Goal: Transaction & Acquisition: Purchase product/service

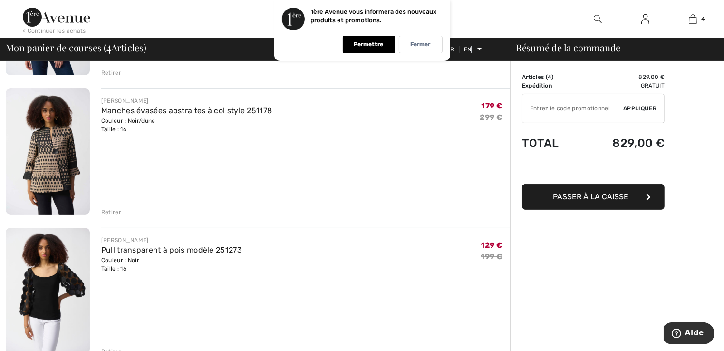
scroll to position [285, 0]
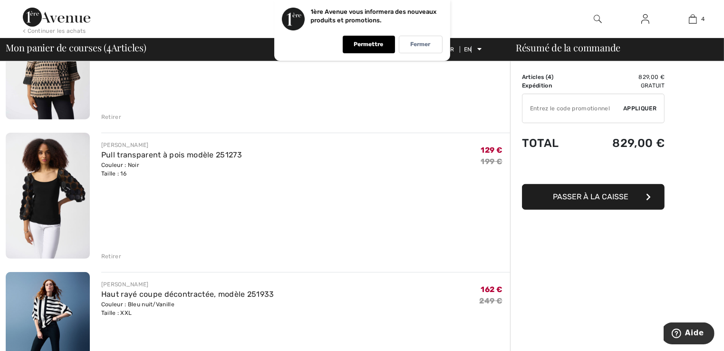
click at [112, 256] on font "Retirer" at bounding box center [111, 256] width 20 height 7
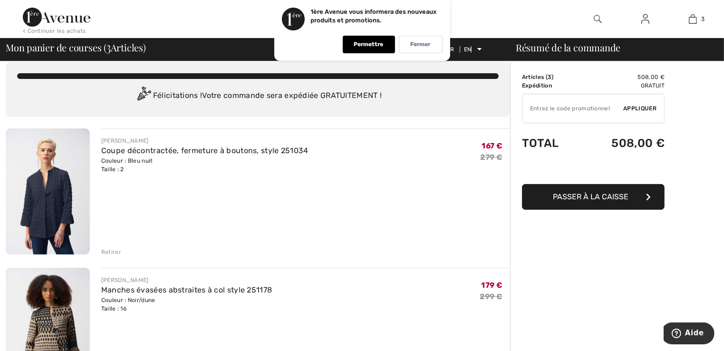
scroll to position [0, 0]
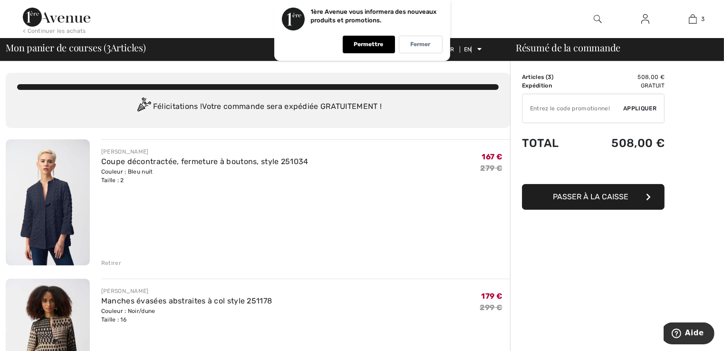
click at [65, 196] on img at bounding box center [48, 202] width 84 height 126
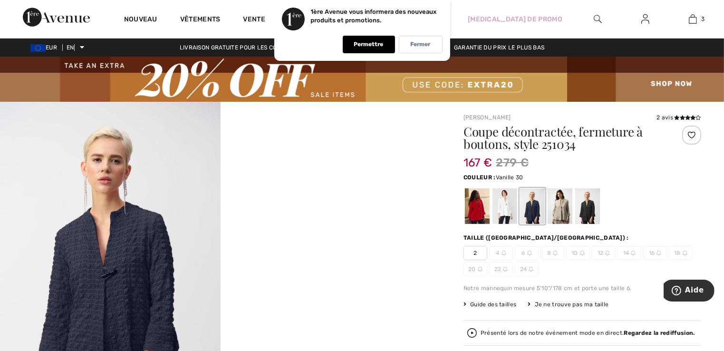
click at [504, 204] on div at bounding box center [504, 206] width 25 height 36
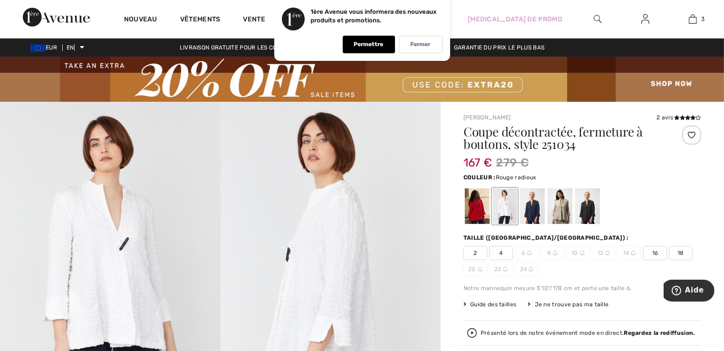
click at [471, 211] on div at bounding box center [477, 206] width 25 height 36
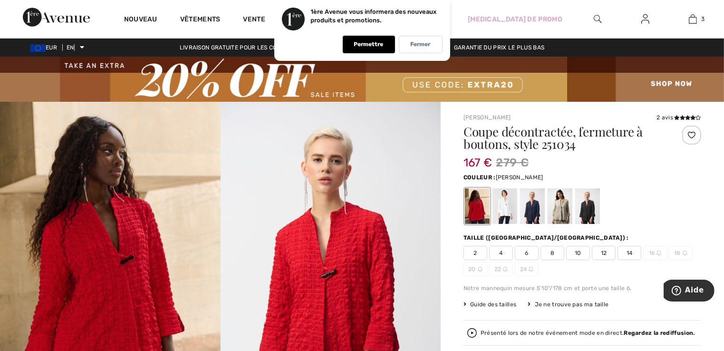
click at [561, 205] on div at bounding box center [559, 206] width 25 height 36
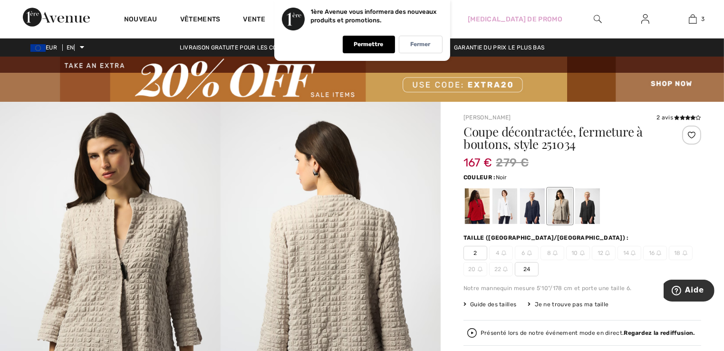
click at [585, 209] on div at bounding box center [587, 206] width 25 height 36
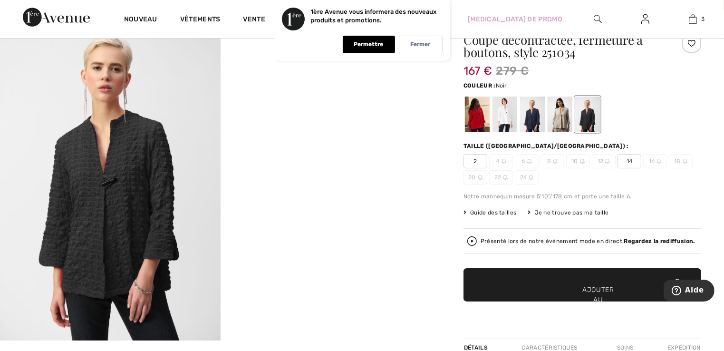
scroll to position [95, 0]
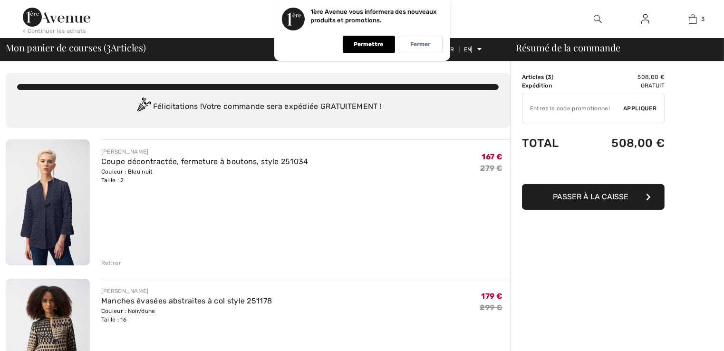
click at [107, 261] on font "Retirer" at bounding box center [111, 262] width 20 height 7
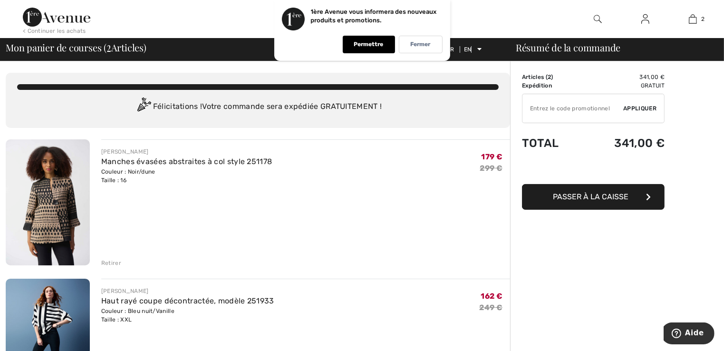
click at [48, 192] on img at bounding box center [48, 202] width 84 height 126
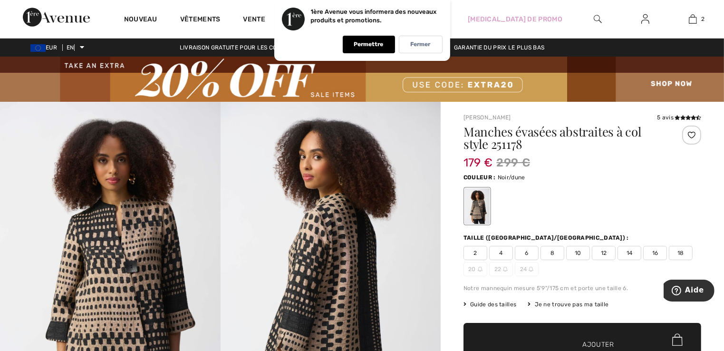
click at [138, 272] on img at bounding box center [110, 267] width 220 height 330
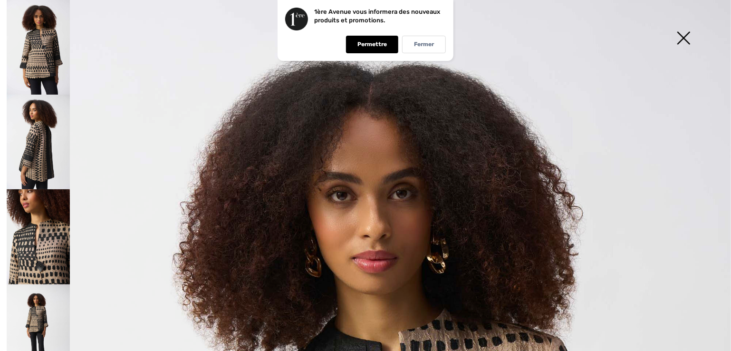
click at [41, 238] on img at bounding box center [38, 236] width 63 height 95
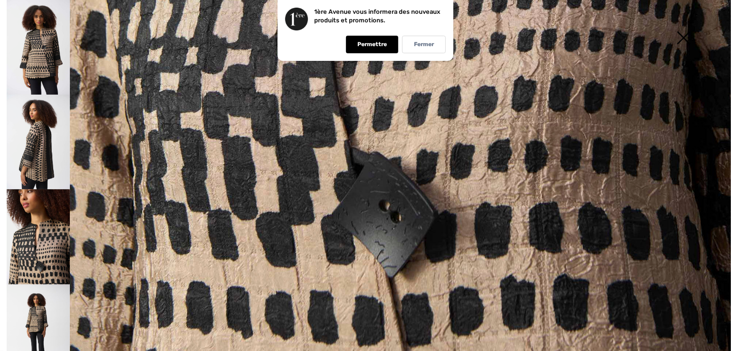
scroll to position [734, 0]
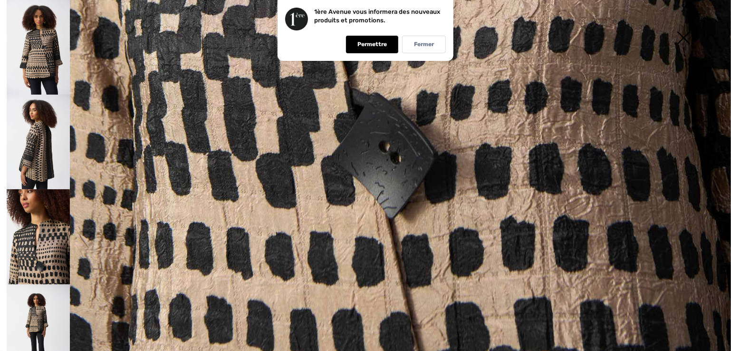
click at [53, 157] on img at bounding box center [38, 142] width 63 height 95
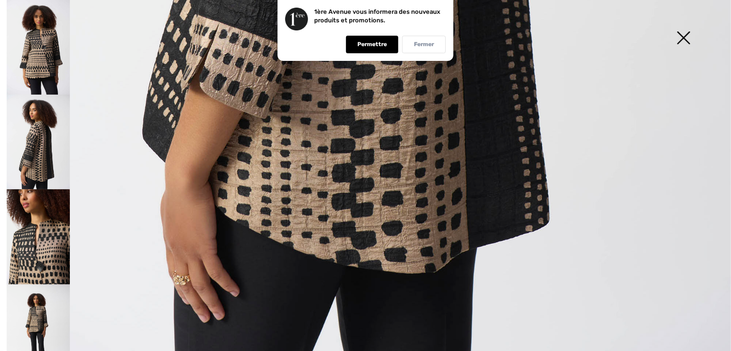
click at [413, 48] on div "Fermer" at bounding box center [424, 45] width 44 height 18
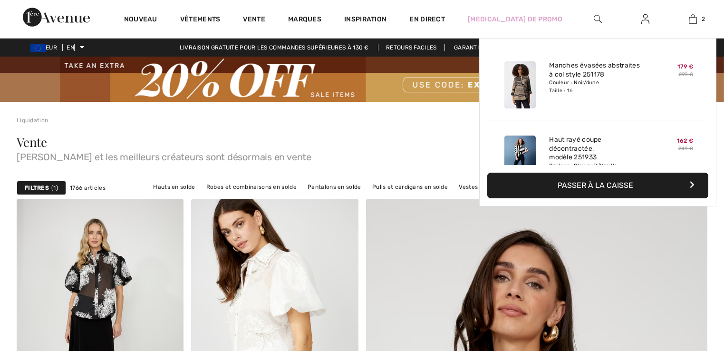
click at [689, 19] on img at bounding box center [692, 18] width 8 height 11
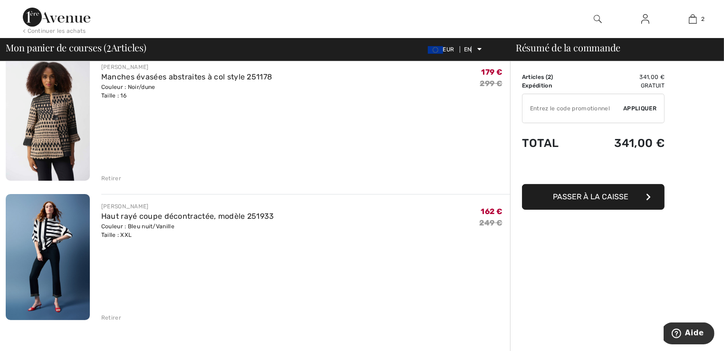
scroll to position [95, 0]
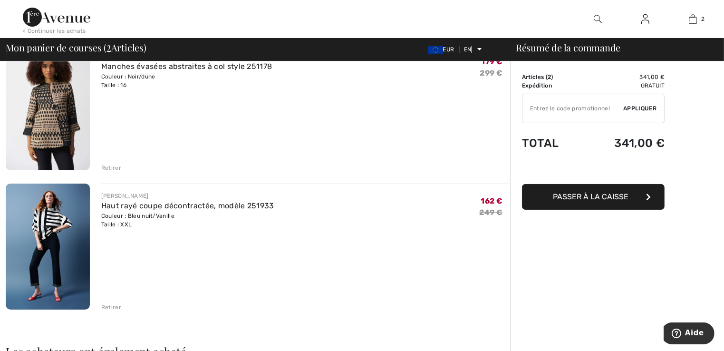
click at [44, 224] on img at bounding box center [48, 246] width 84 height 126
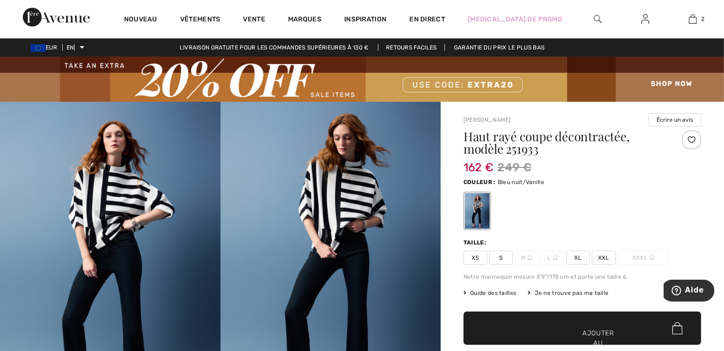
click at [344, 195] on img at bounding box center [330, 267] width 220 height 330
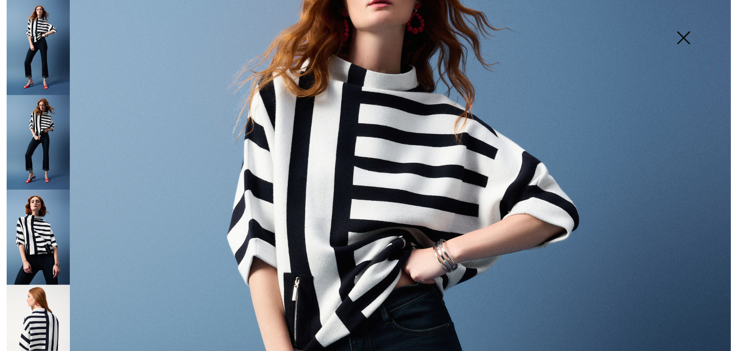
scroll to position [190, 0]
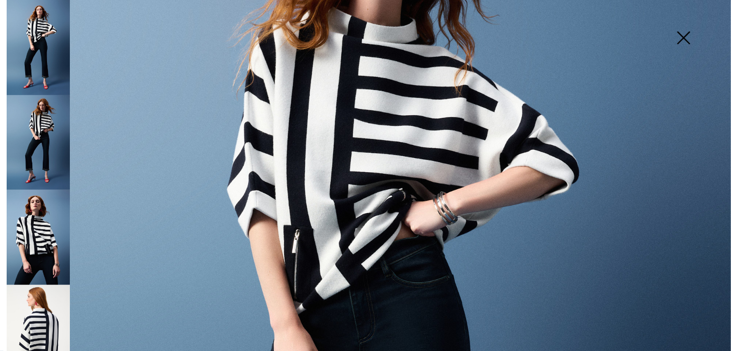
click at [27, 308] on img at bounding box center [38, 332] width 63 height 95
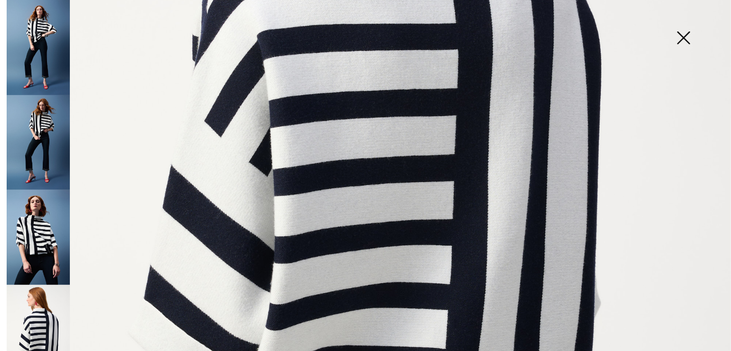
scroll to position [475, 0]
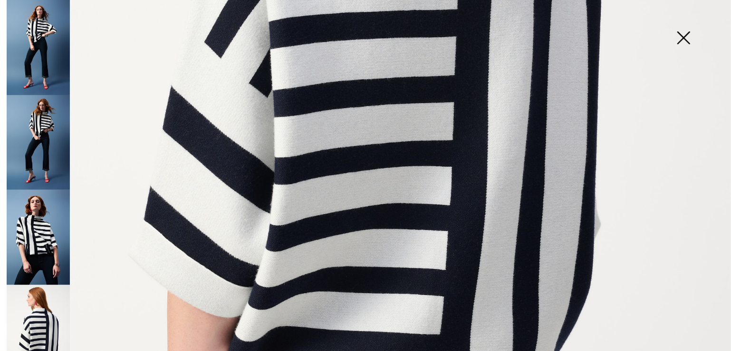
click at [29, 210] on img at bounding box center [38, 237] width 63 height 95
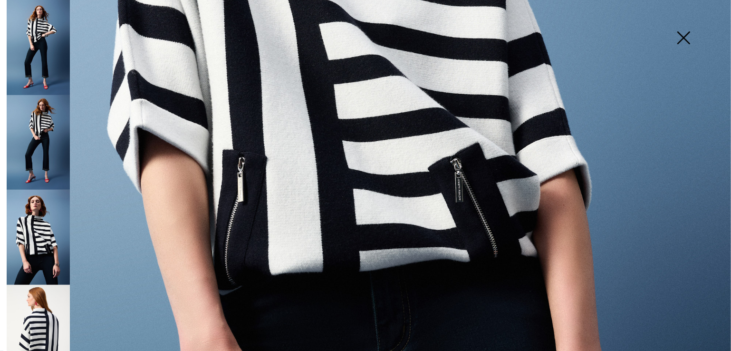
click at [49, 131] on img at bounding box center [38, 142] width 63 height 95
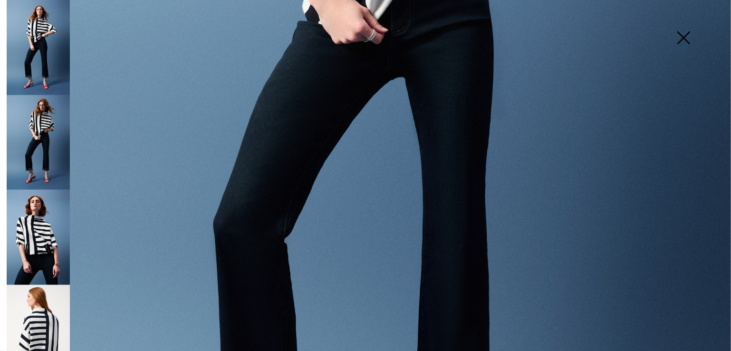
click at [48, 57] on img at bounding box center [38, 47] width 63 height 95
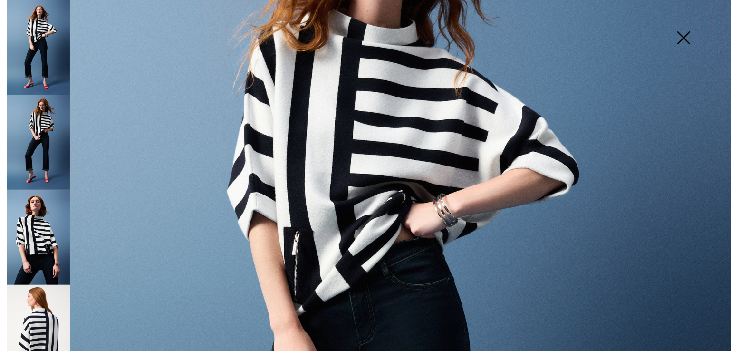
scroll to position [143, 0]
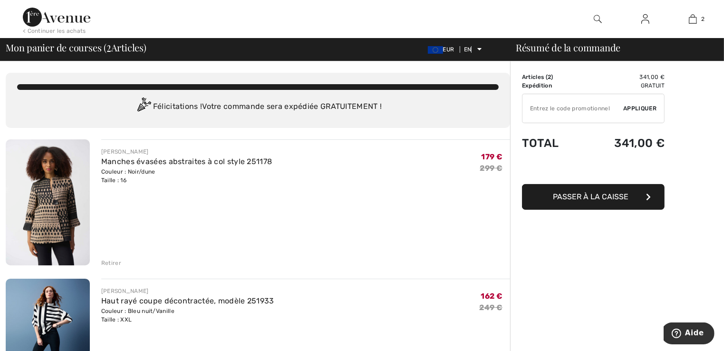
click at [52, 196] on img at bounding box center [48, 202] width 84 height 126
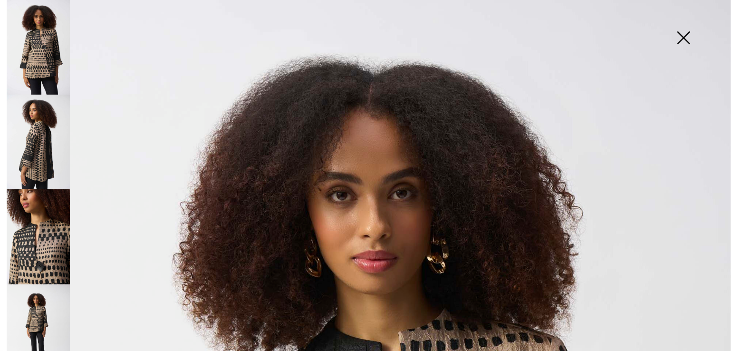
click at [42, 236] on img at bounding box center [38, 236] width 63 height 95
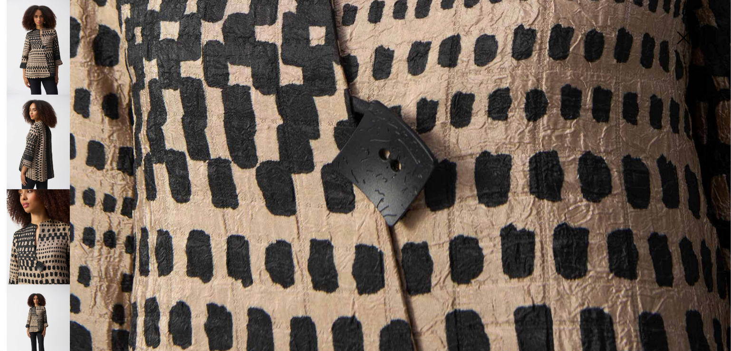
scroll to position [734, 0]
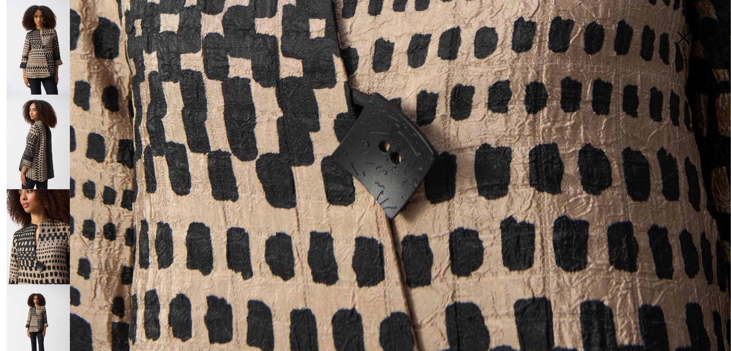
click at [53, 162] on img at bounding box center [38, 142] width 63 height 95
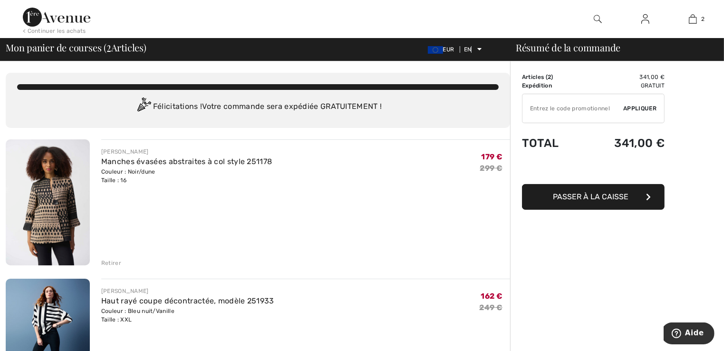
click at [111, 264] on font "Retirer" at bounding box center [111, 262] width 20 height 7
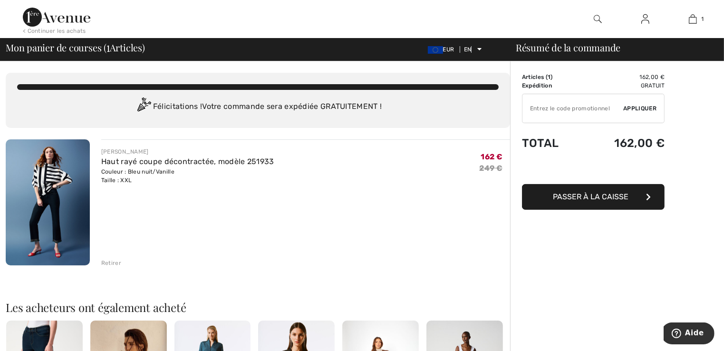
click at [600, 110] on input "TEXT" at bounding box center [572, 108] width 101 height 29
type input "EXTRA20"
click at [633, 106] on font "Appliquer" at bounding box center [639, 108] width 33 height 7
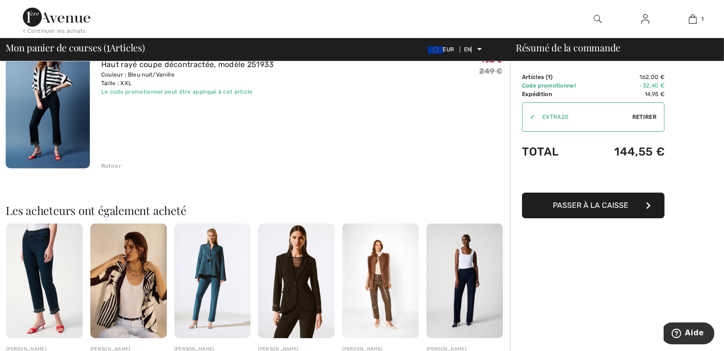
scroll to position [95, 0]
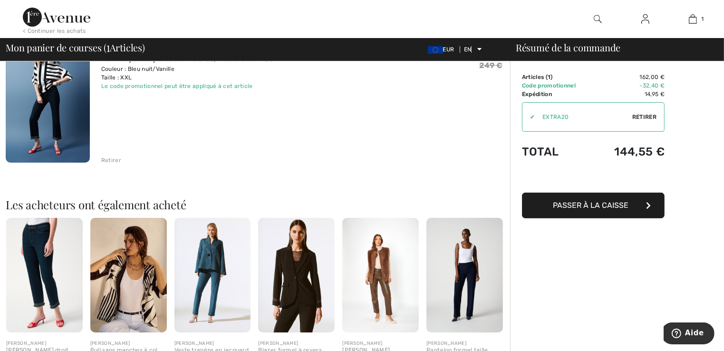
click at [211, 260] on img at bounding box center [212, 275] width 76 height 115
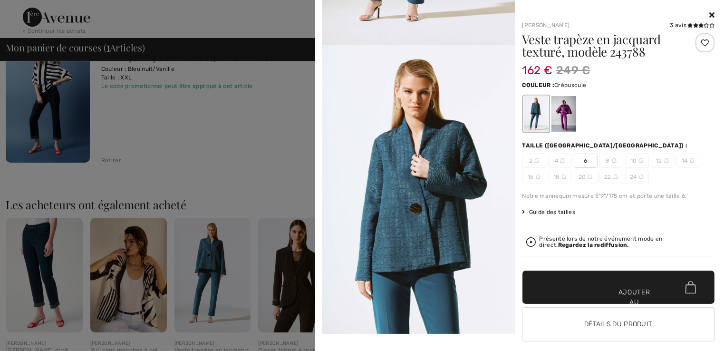
scroll to position [285, 0]
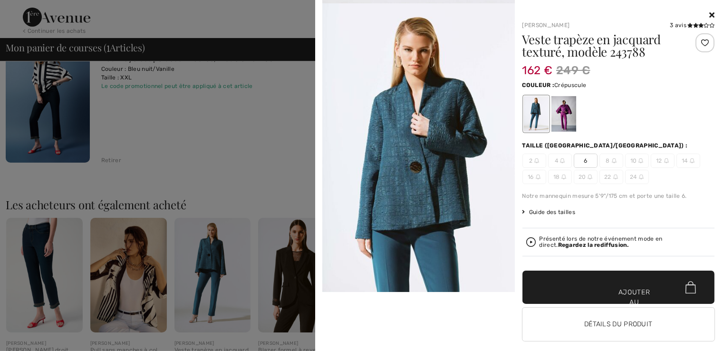
click at [303, 280] on div at bounding box center [362, 175] width 724 height 351
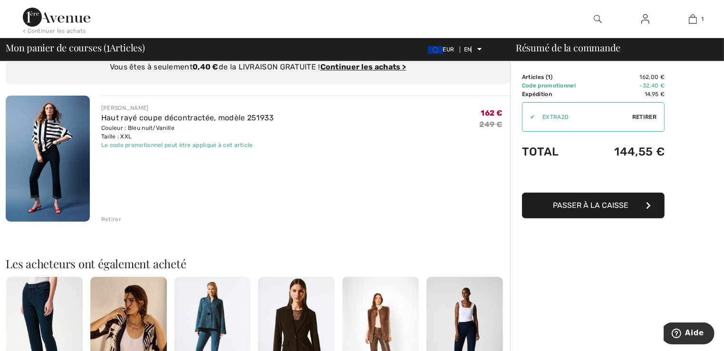
scroll to position [0, 0]
